Goal: Information Seeking & Learning: Learn about a topic

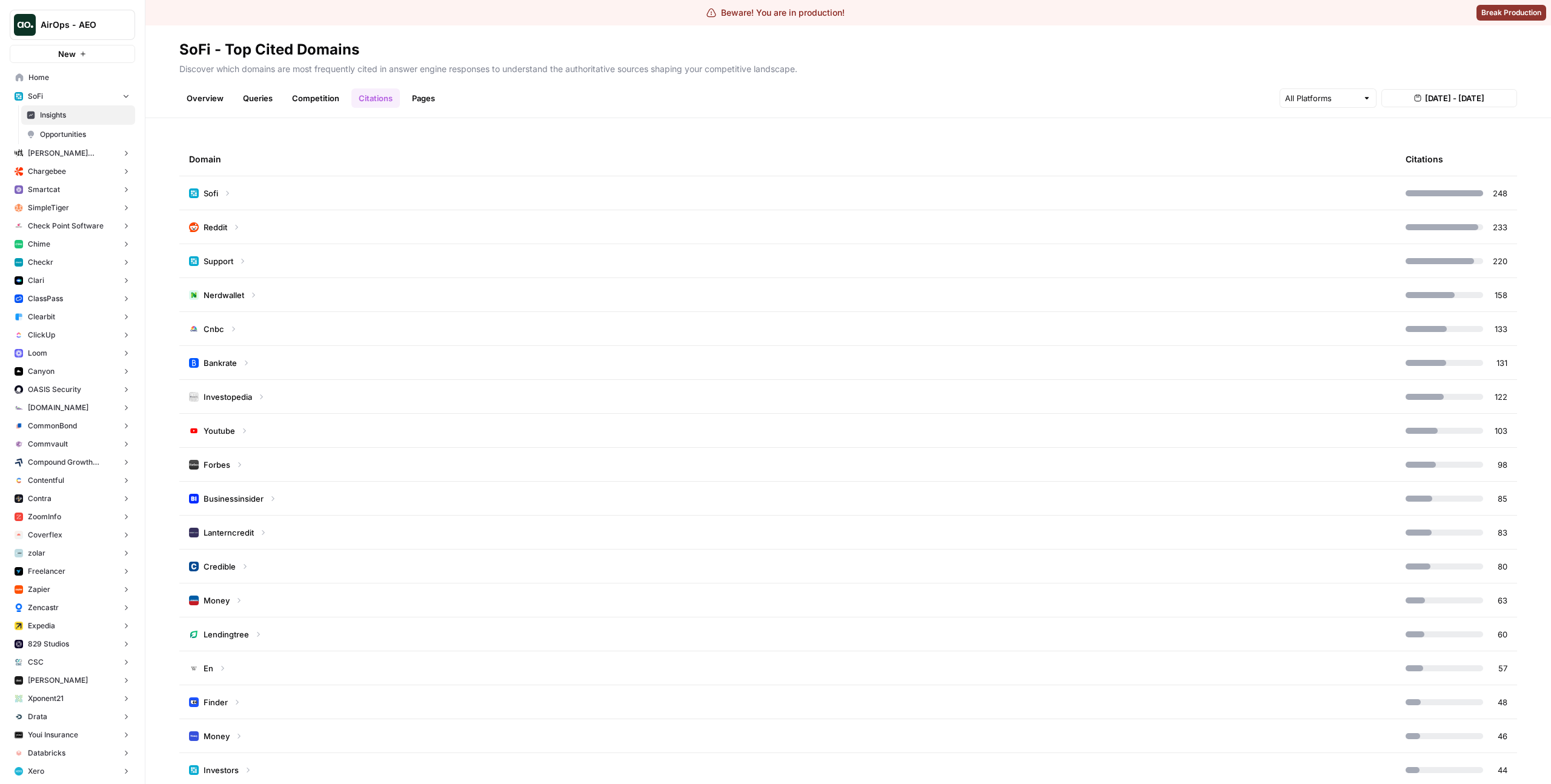
scroll to position [202, 0]
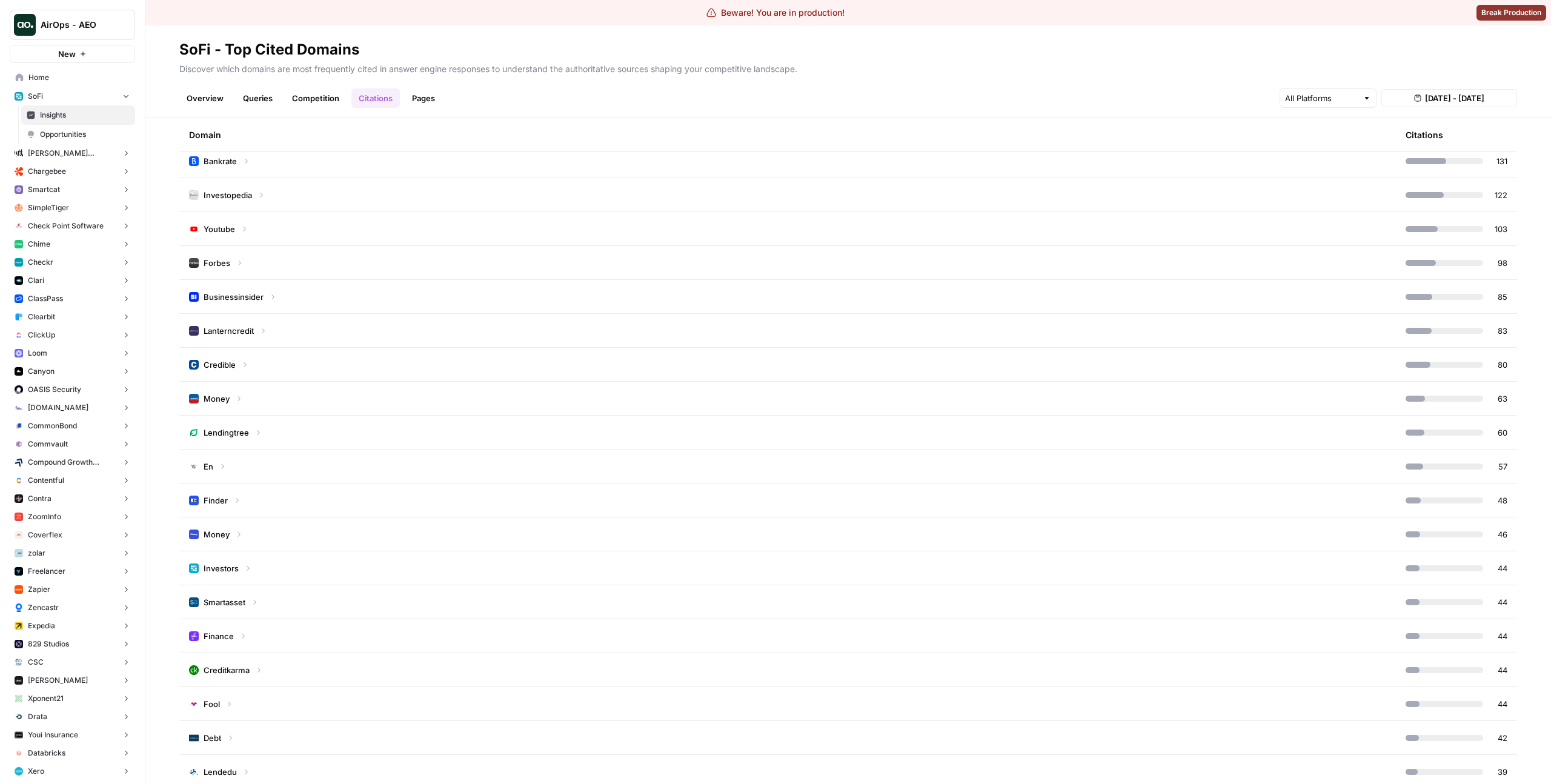
click at [294, 470] on td "En" at bounding box center [787, 466] width 1217 height 34
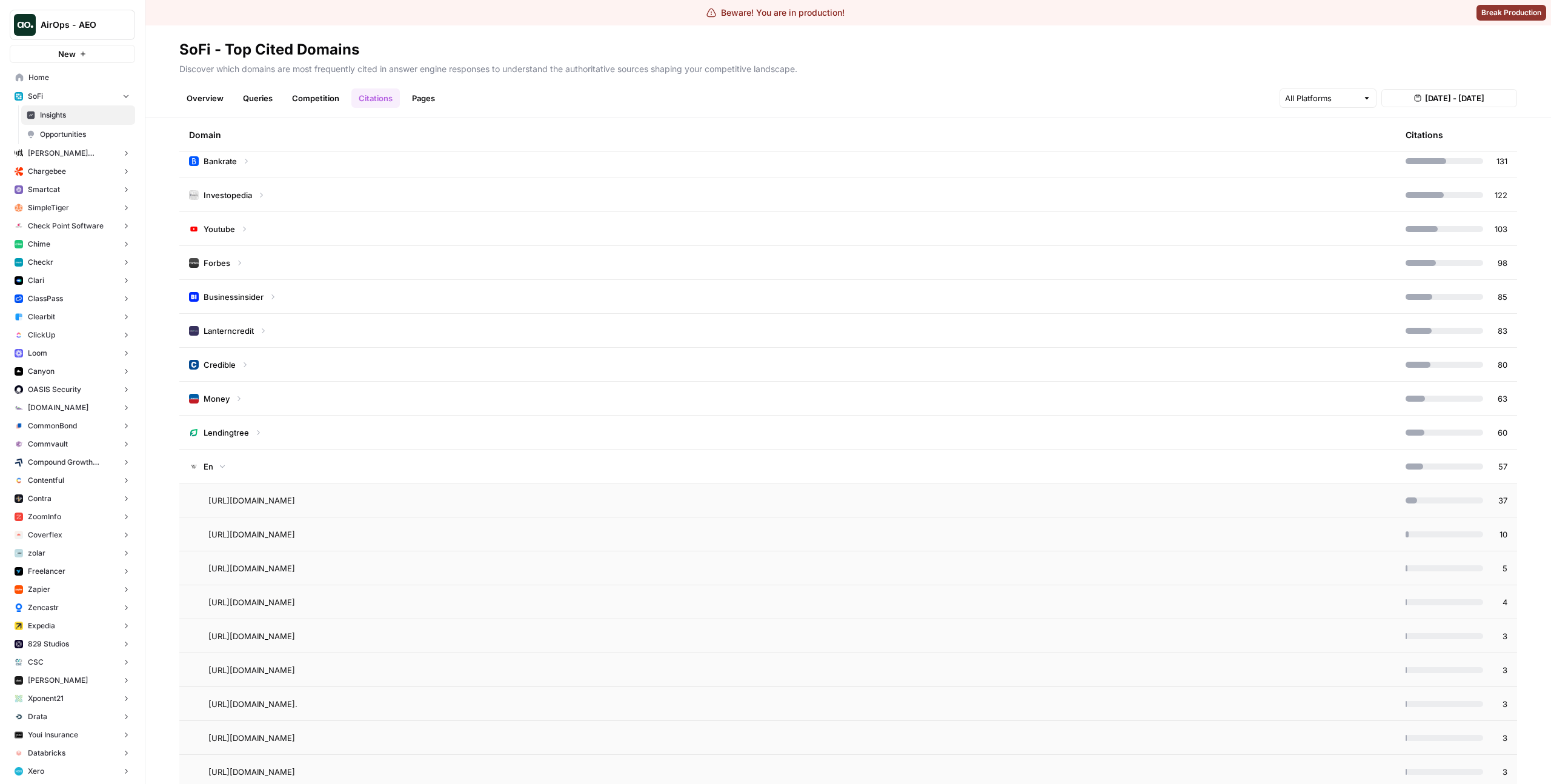
click at [1359, 95] on div at bounding box center [1328, 98] width 97 height 20
click at [1326, 139] on span "ChatGPT" at bounding box center [1333, 143] width 60 height 12
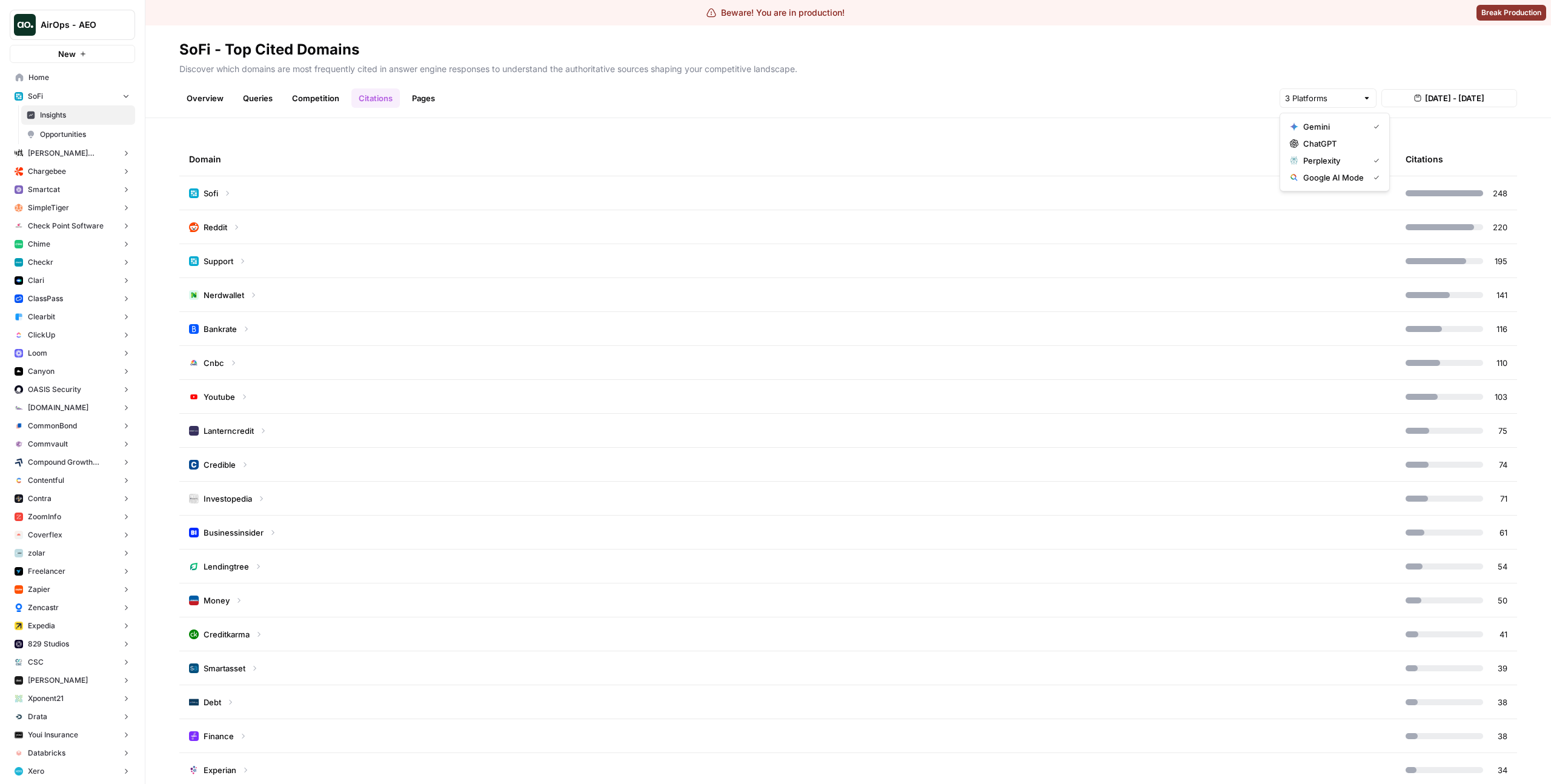
click at [1087, 95] on div "Overview Queries Competition Citations Pages [DATE] - [DATE]" at bounding box center [848, 93] width 1338 height 29
click at [487, 142] on div "Domain" at bounding box center [788, 159] width 1197 height 34
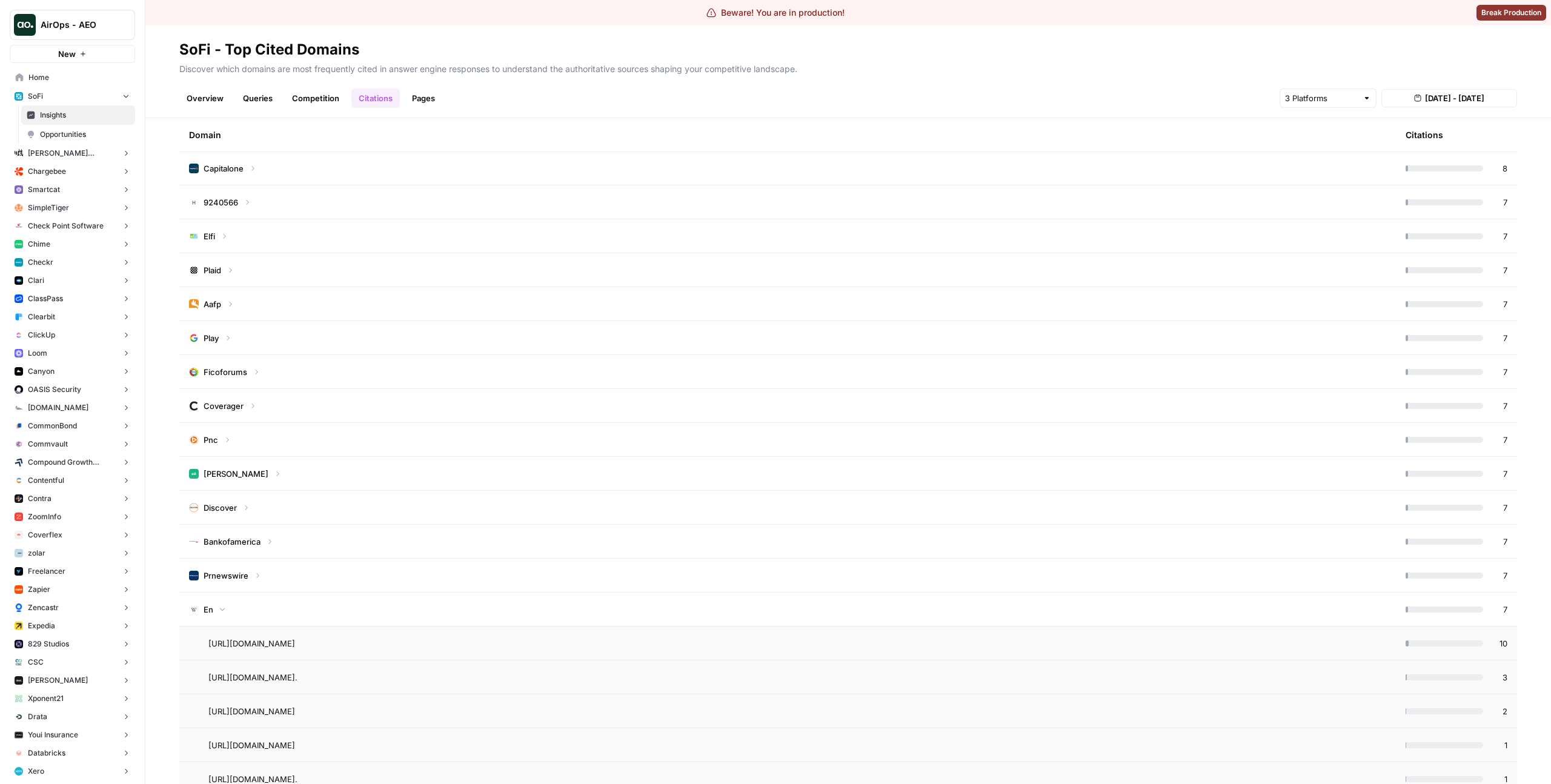
scroll to position [2341, 0]
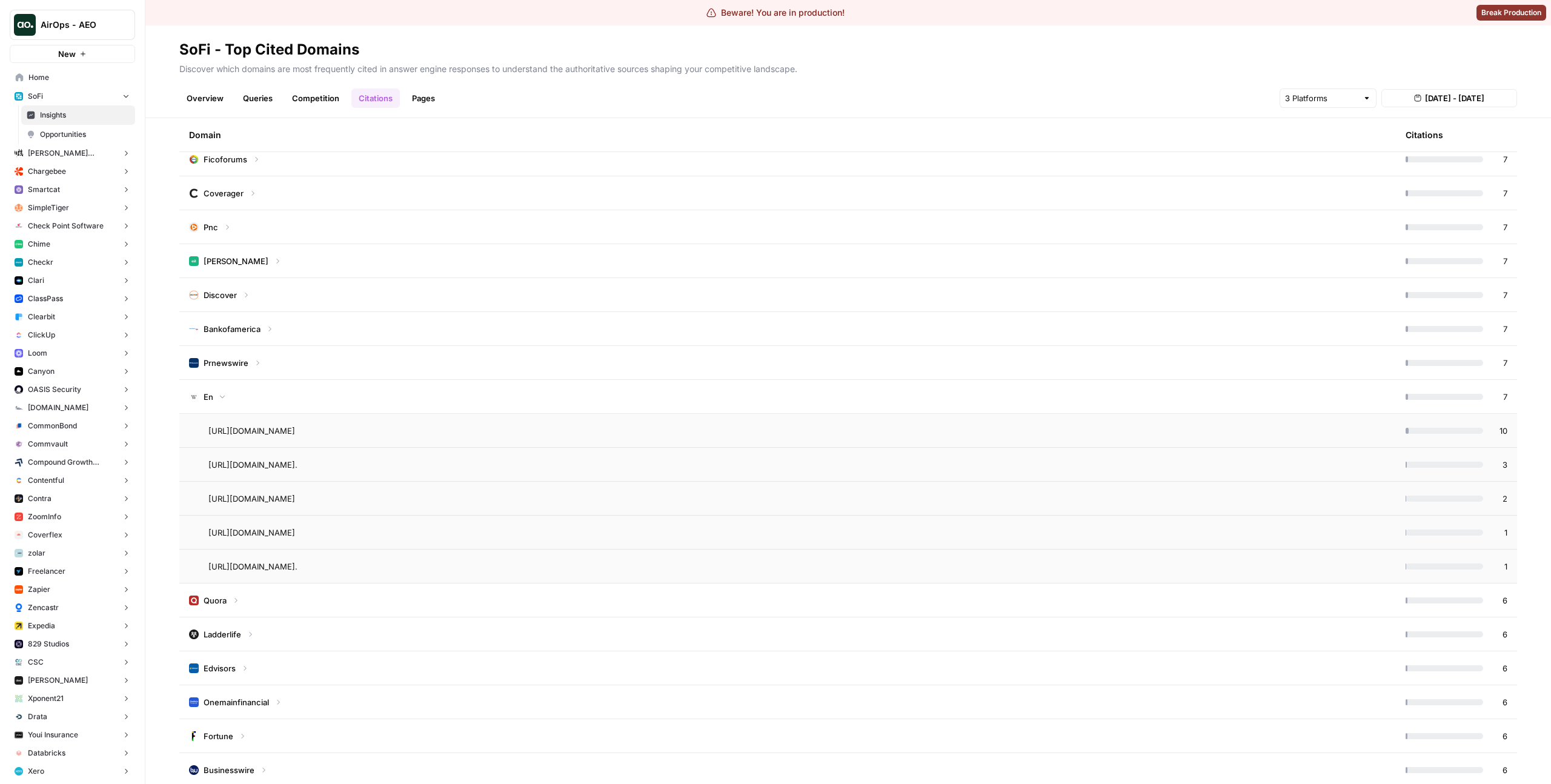
click at [400, 395] on td "En" at bounding box center [787, 397] width 1217 height 34
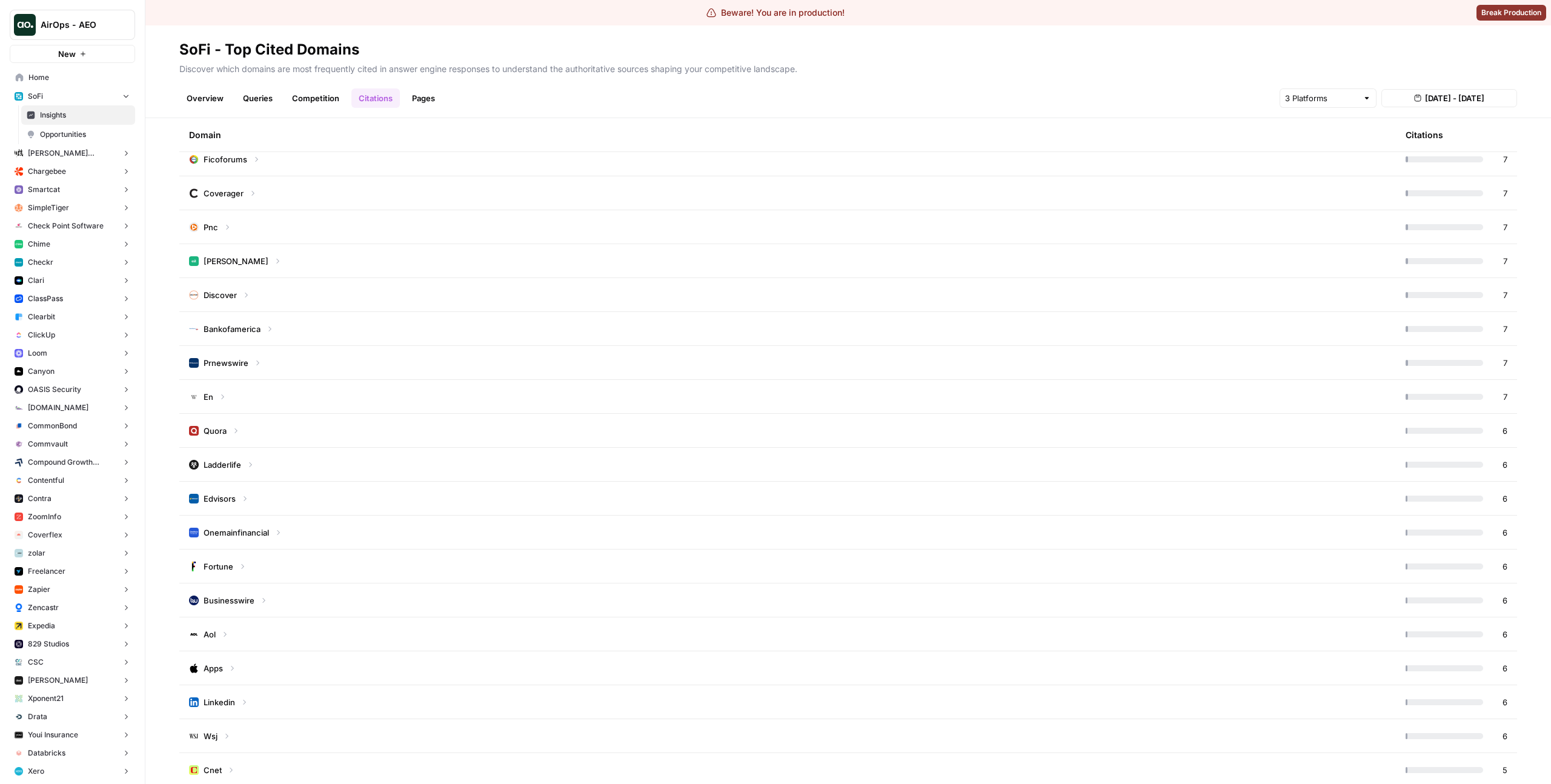
click at [452, 403] on td "En" at bounding box center [787, 397] width 1217 height 34
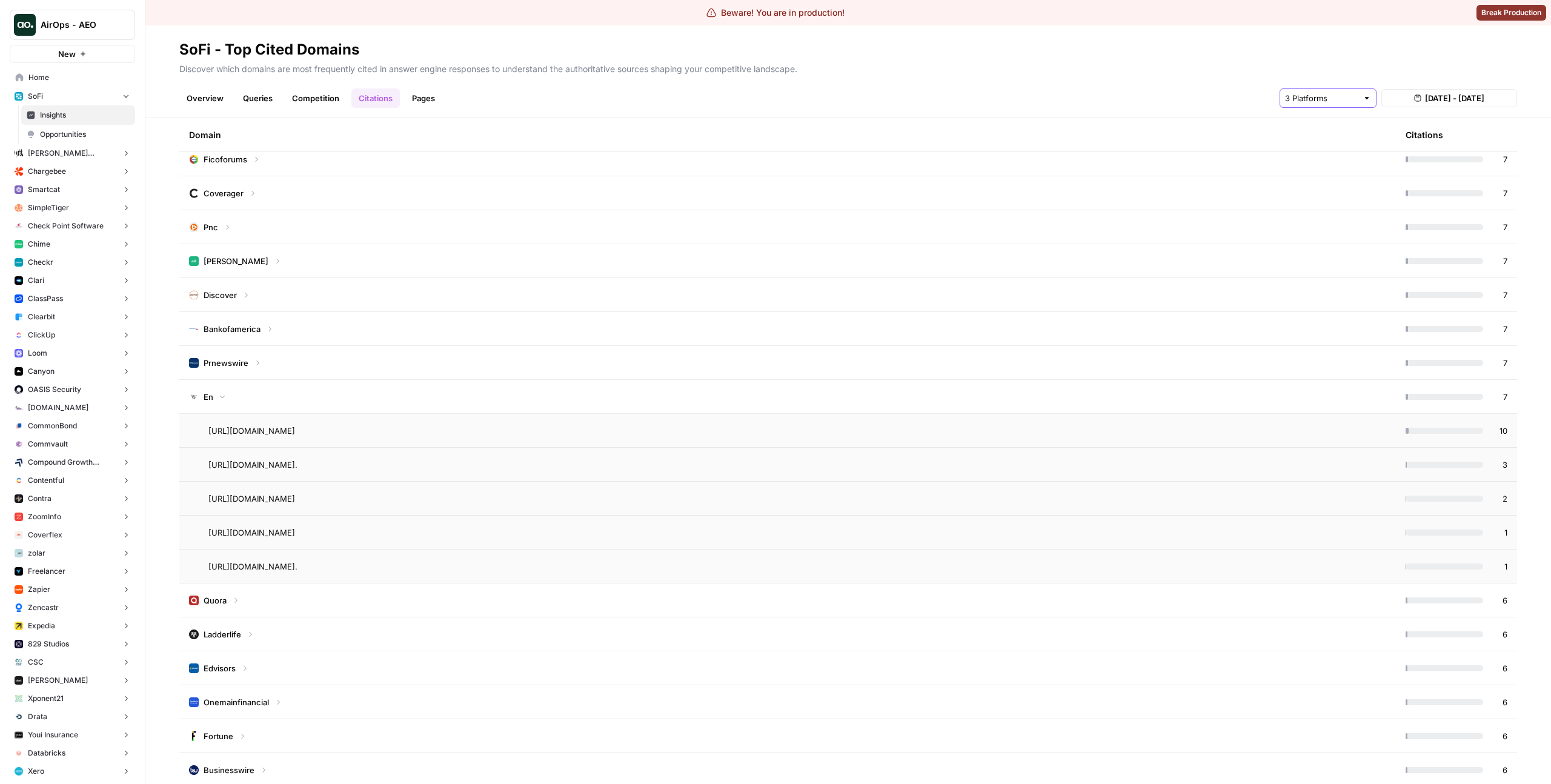
click at [1357, 100] on input "text" at bounding box center [1321, 98] width 73 height 12
click at [1334, 150] on button "ChatGPT" at bounding box center [1334, 144] width 99 height 17
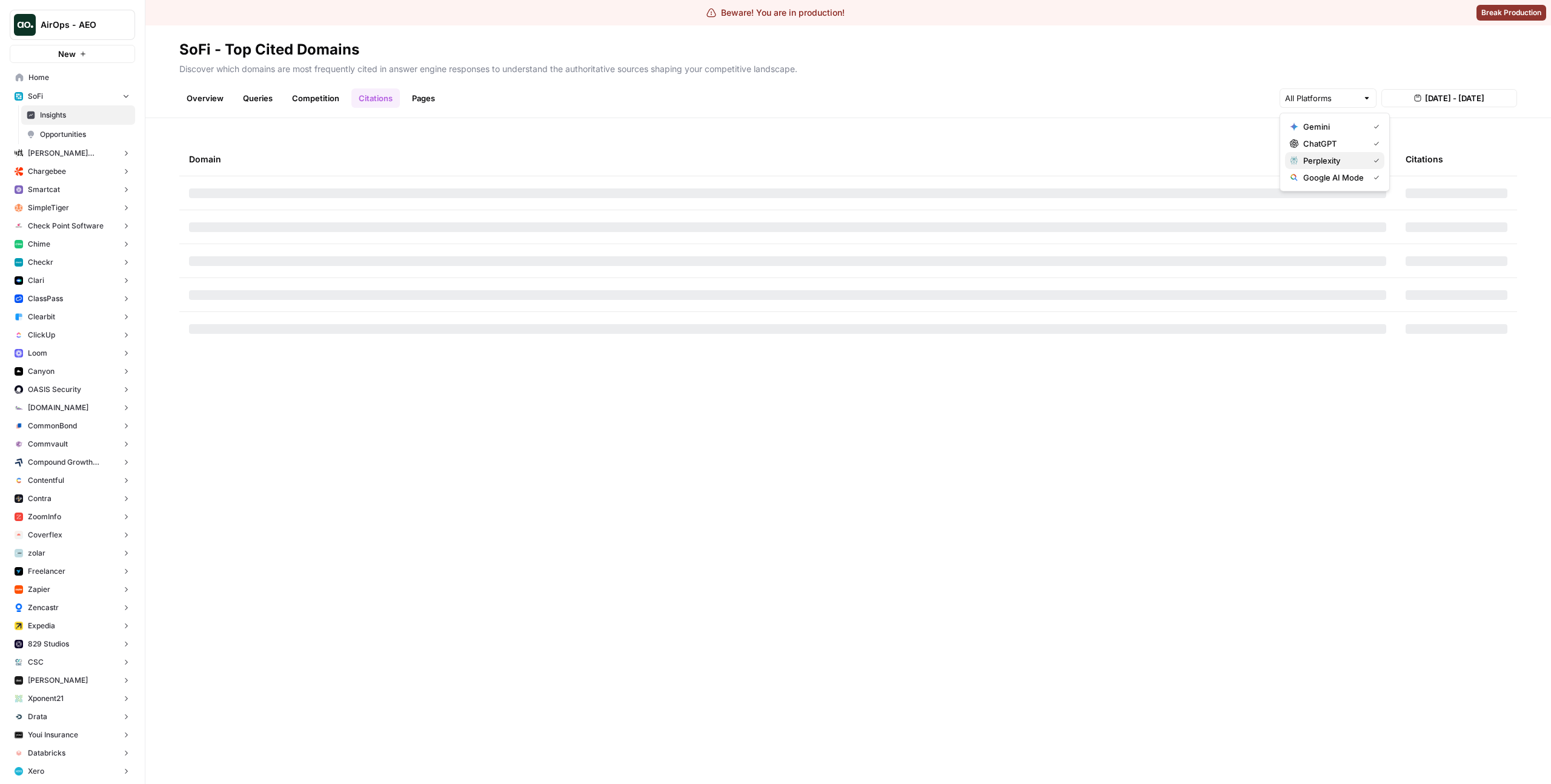
click at [1339, 160] on span "Perplexity" at bounding box center [1333, 160] width 60 height 12
click at [1342, 125] on span "Gemini" at bounding box center [1333, 126] width 60 height 12
click at [1341, 181] on span "Google AI Mode" at bounding box center [1333, 177] width 60 height 12
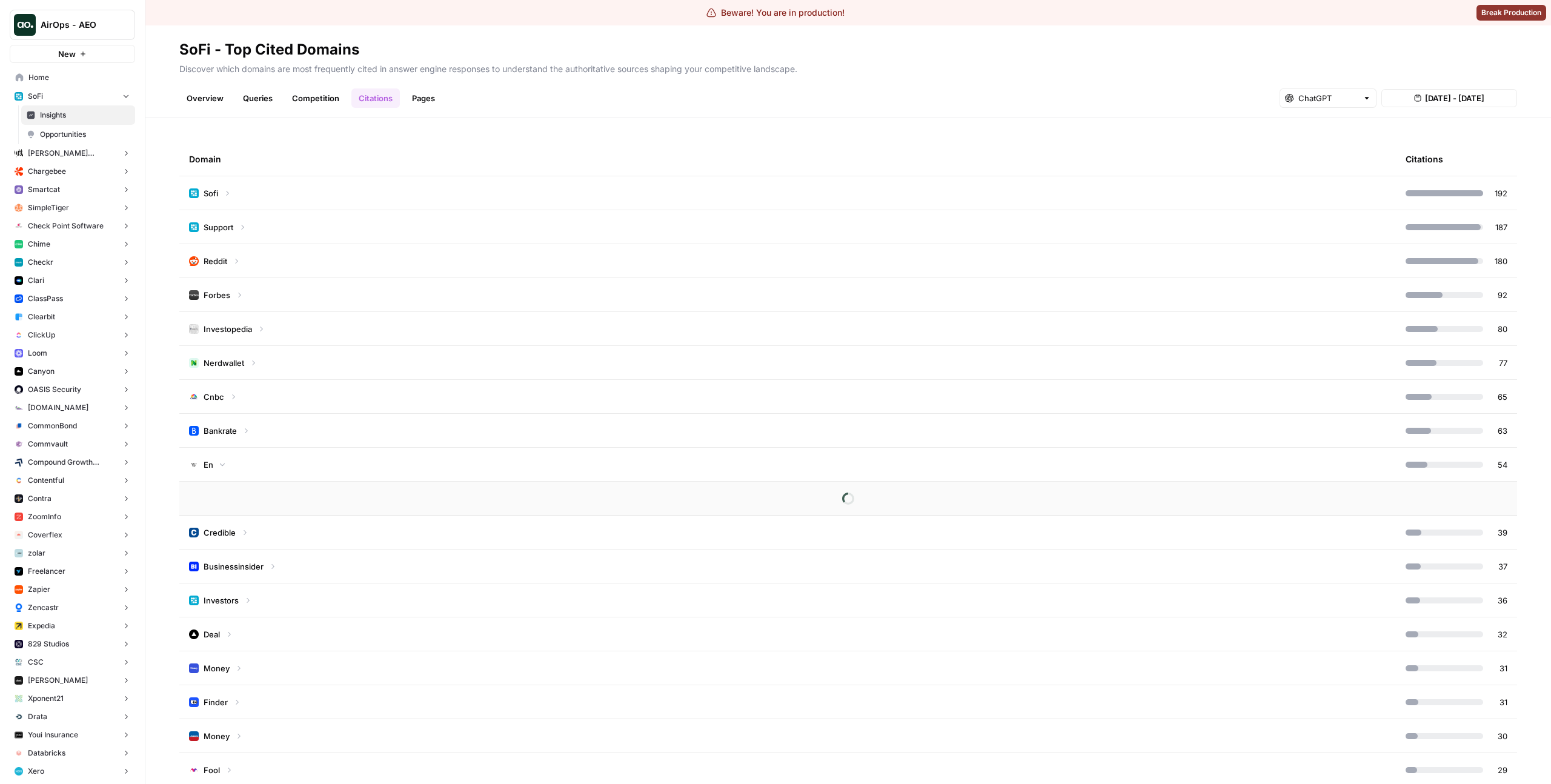
click at [1113, 61] on p "Discover which domains are most frequently cited in answer engine responses to …" at bounding box center [848, 67] width 1338 height 16
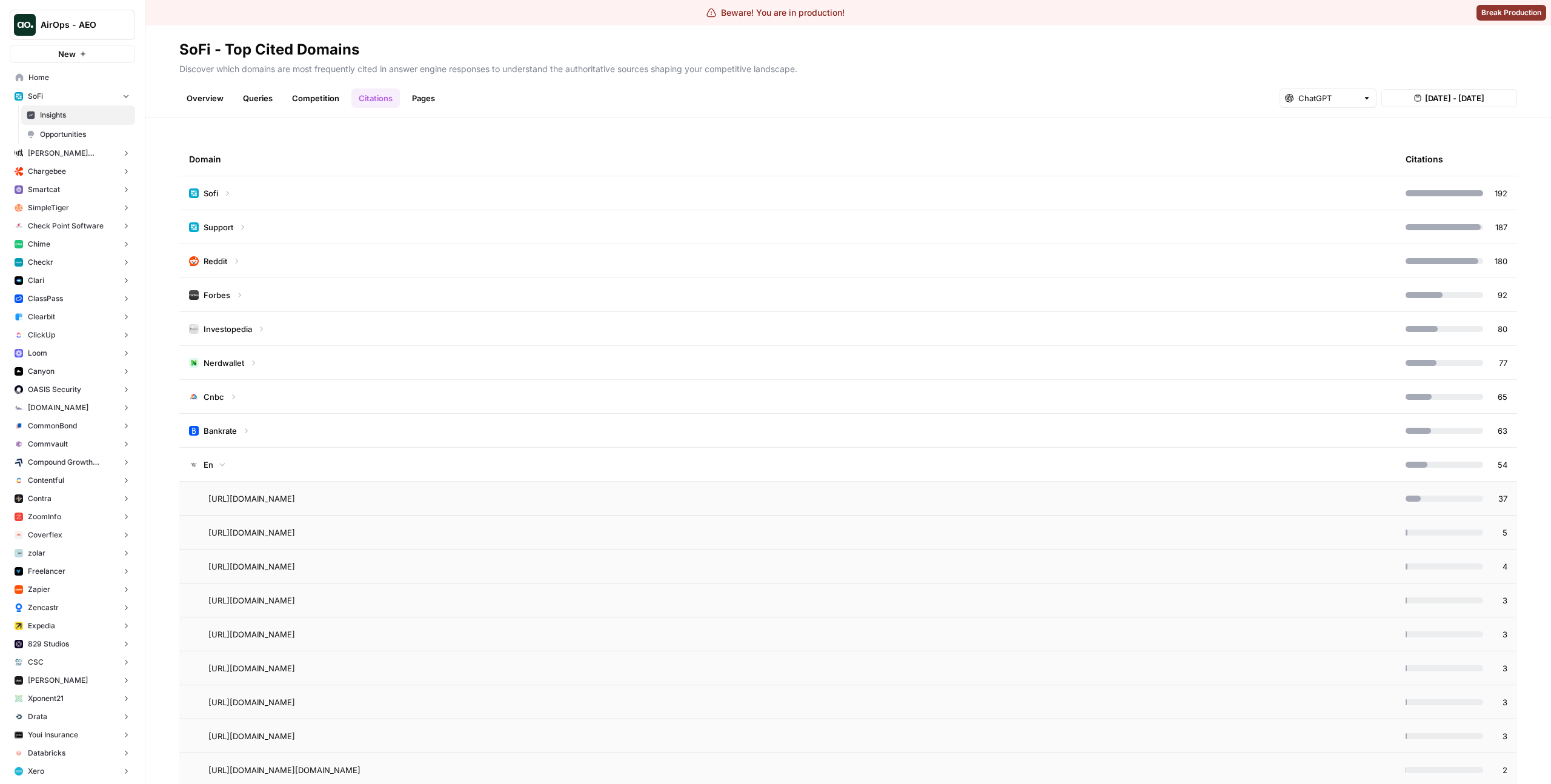
click at [364, 462] on td "En" at bounding box center [787, 464] width 1217 height 34
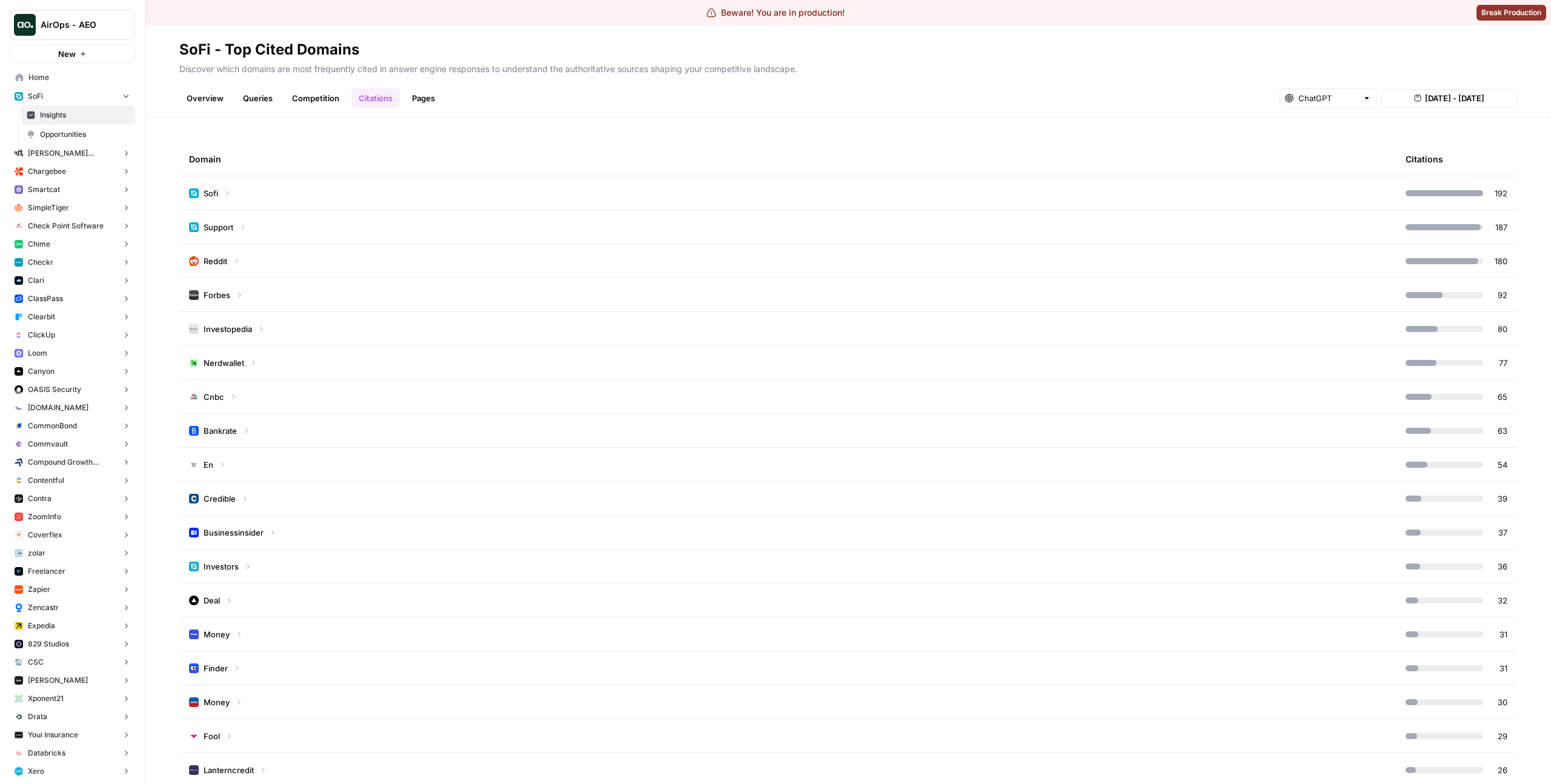
click at [364, 466] on td "En" at bounding box center [787, 464] width 1217 height 34
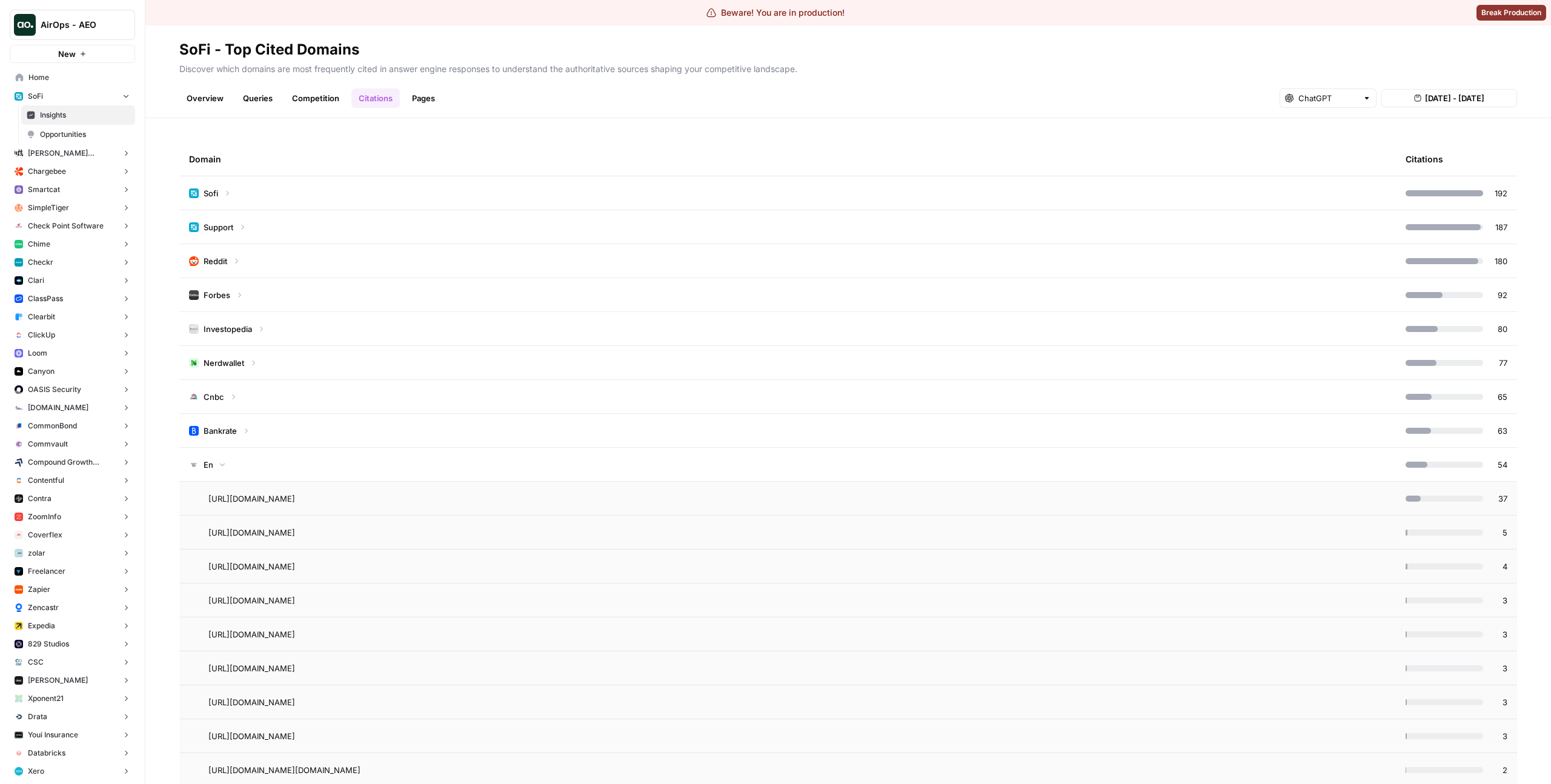
scroll to position [16, 0]
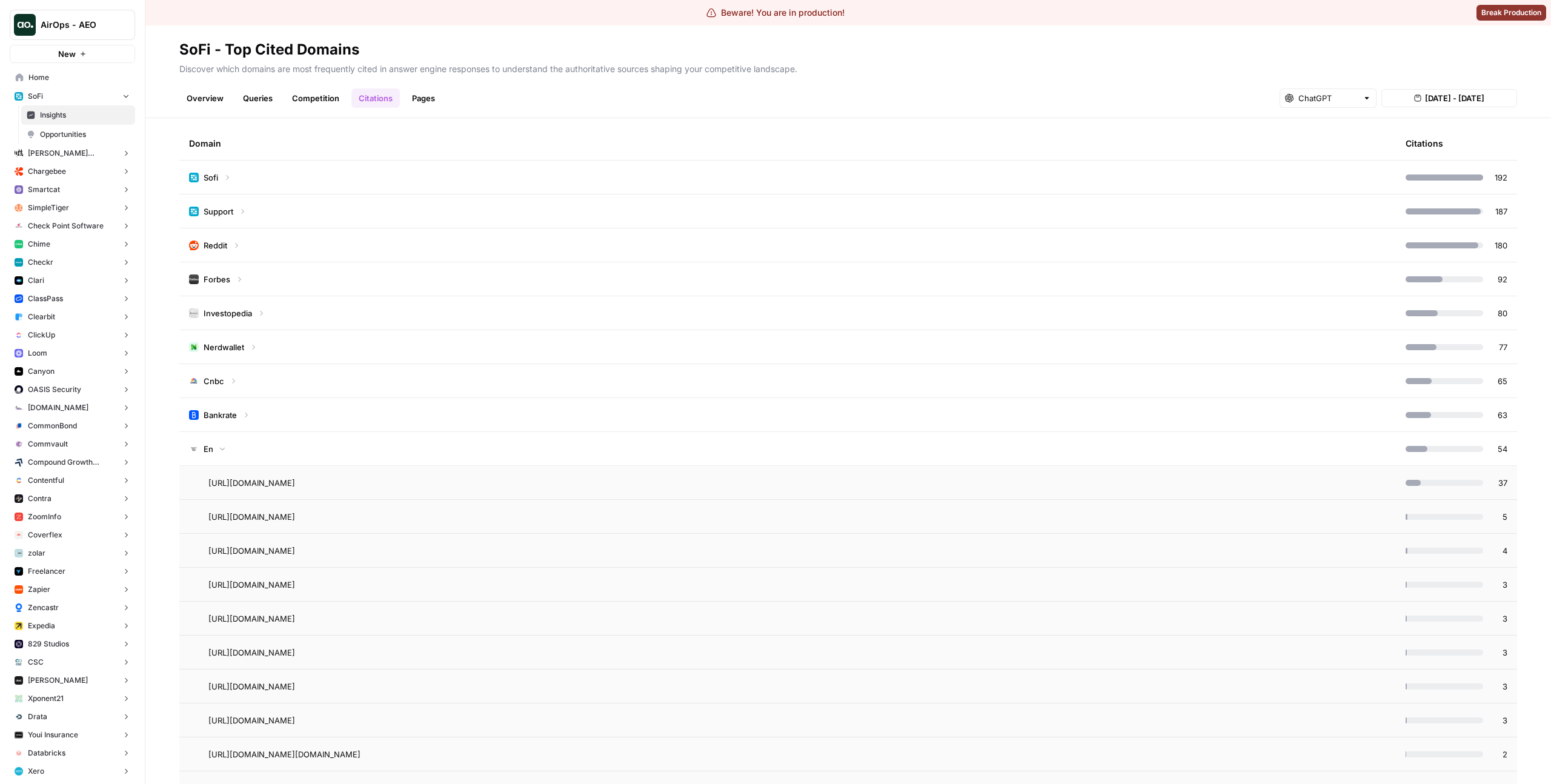
click at [455, 451] on td "En" at bounding box center [787, 448] width 1217 height 34
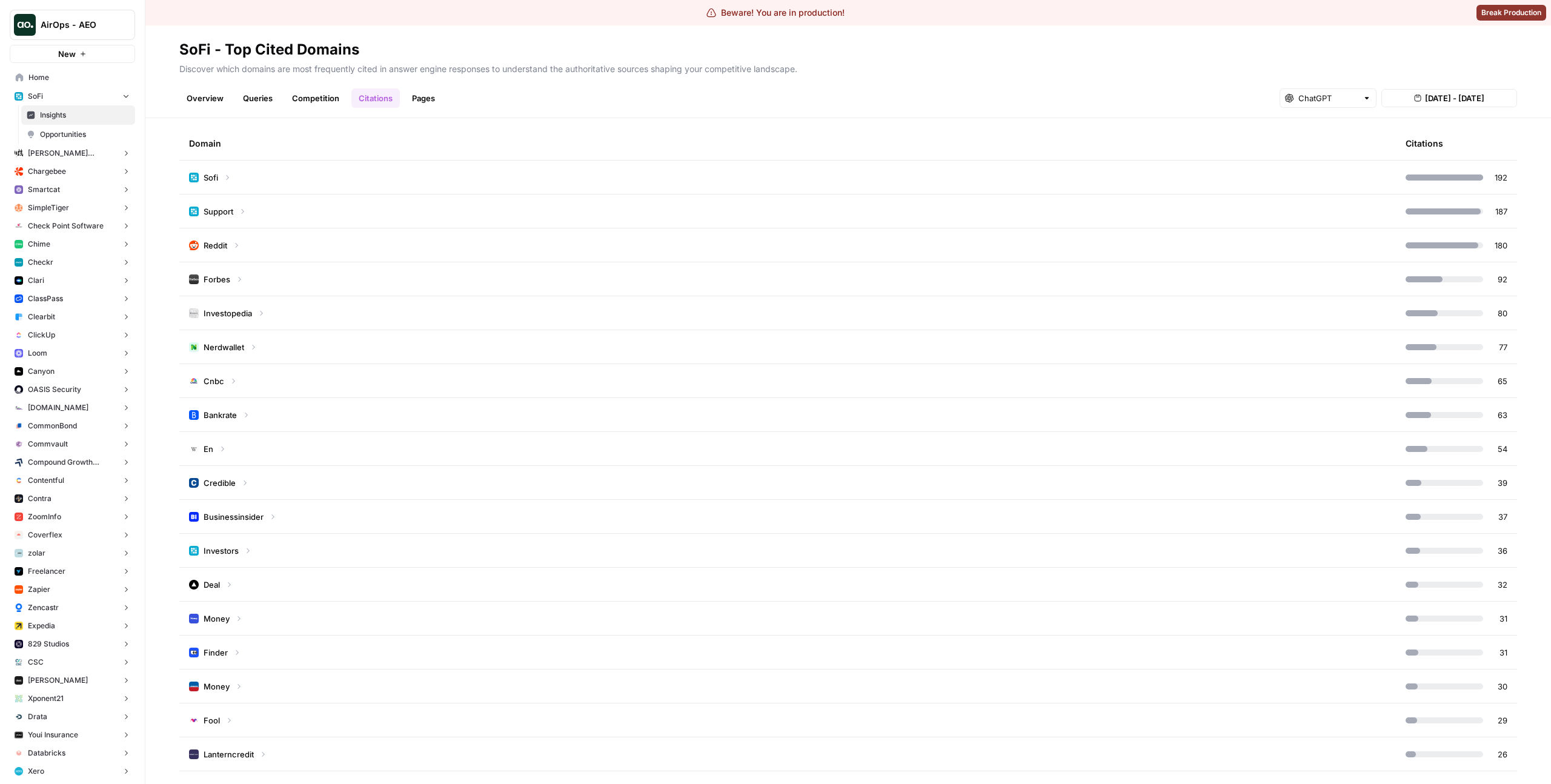
scroll to position [92, 0]
